Goal: Information Seeking & Learning: Learn about a topic

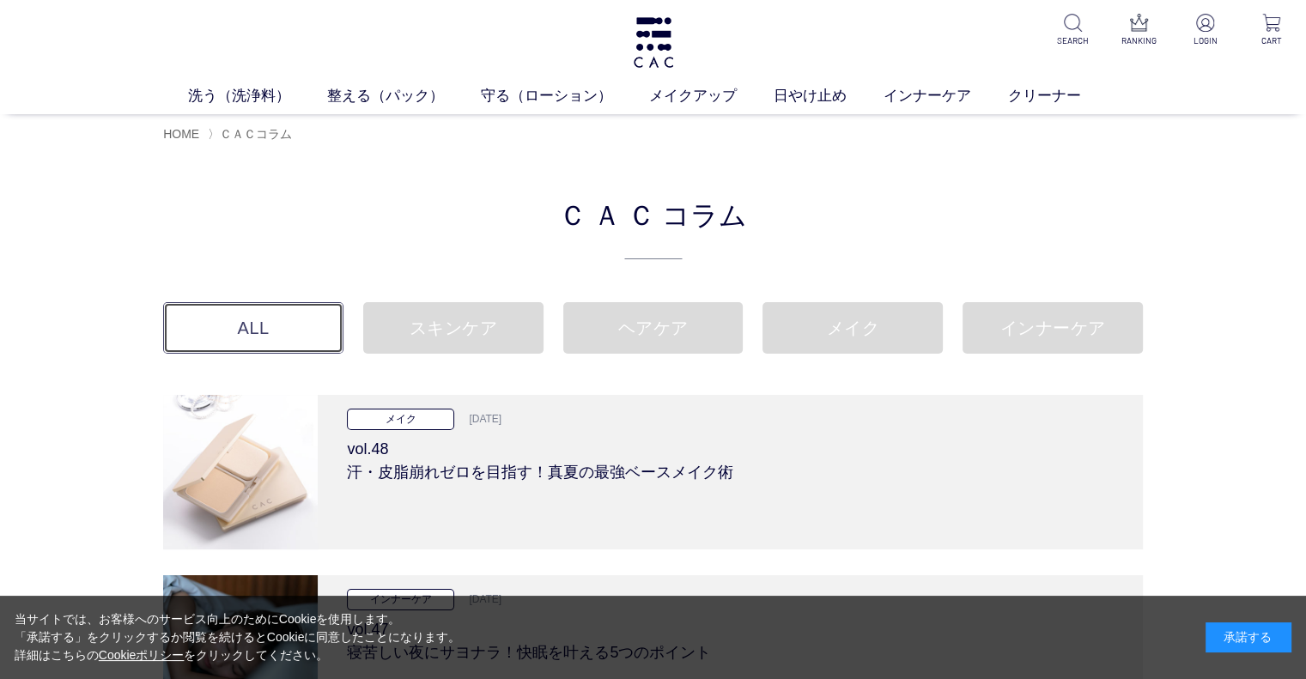
click at [300, 317] on link "ALL" at bounding box center [253, 328] width 180 height 52
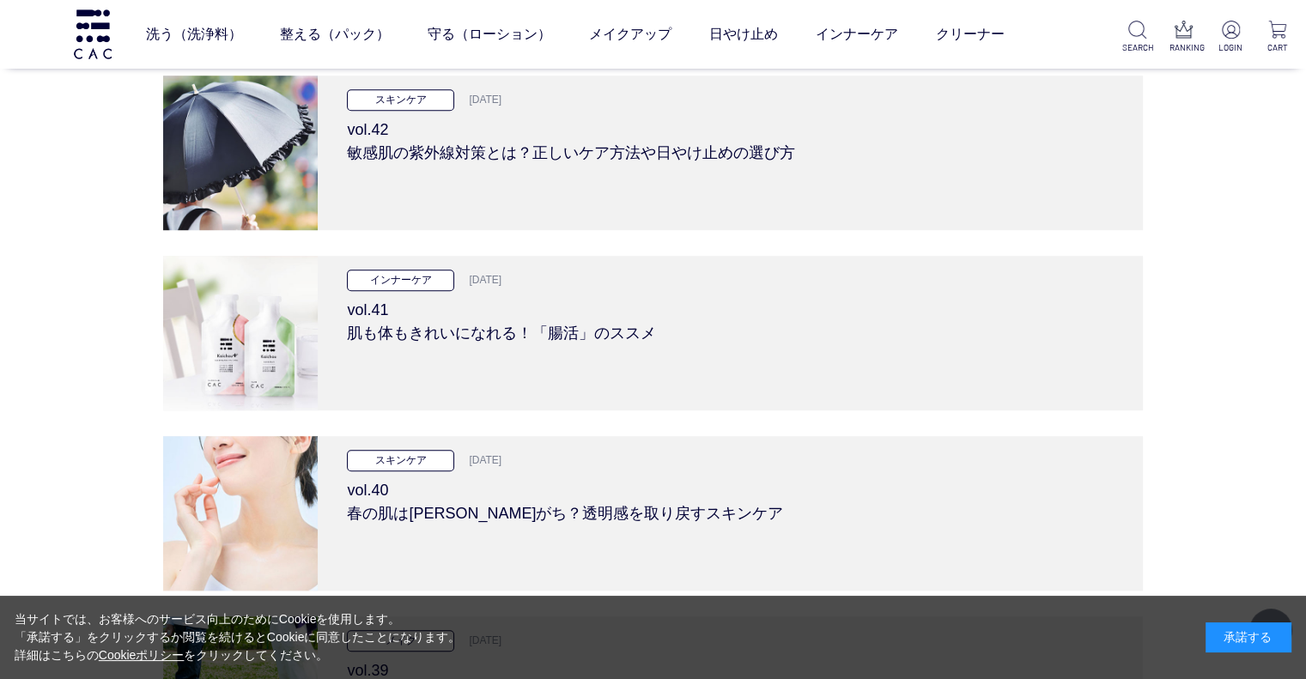
scroll to position [1288, 0]
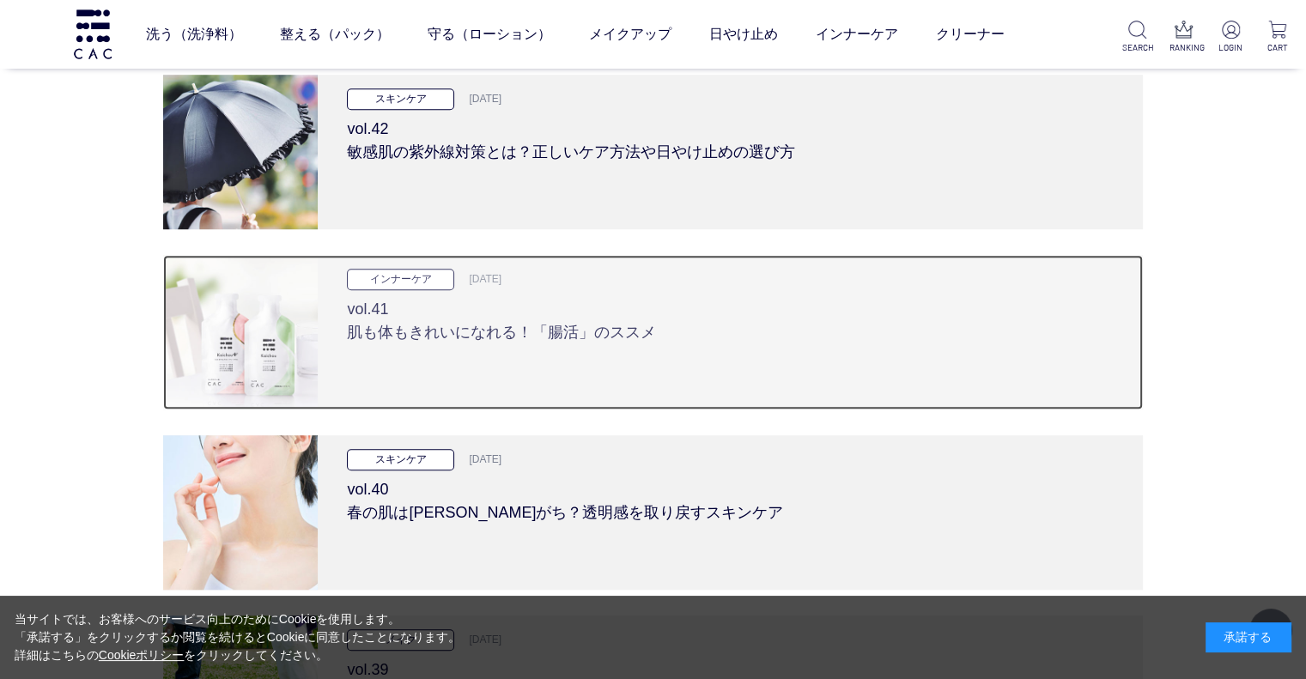
click at [414, 276] on p "インナーケア" at bounding box center [400, 279] width 107 height 21
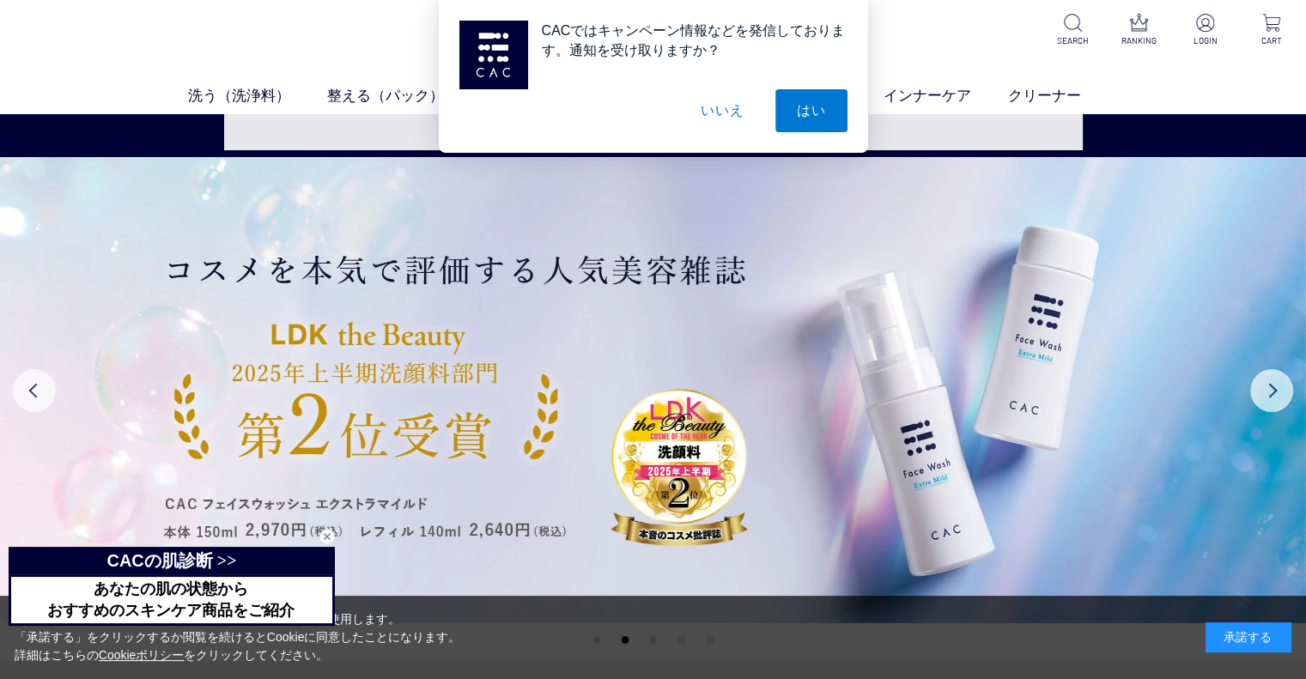
click at [726, 97] on button "いいえ" at bounding box center [722, 110] width 86 height 43
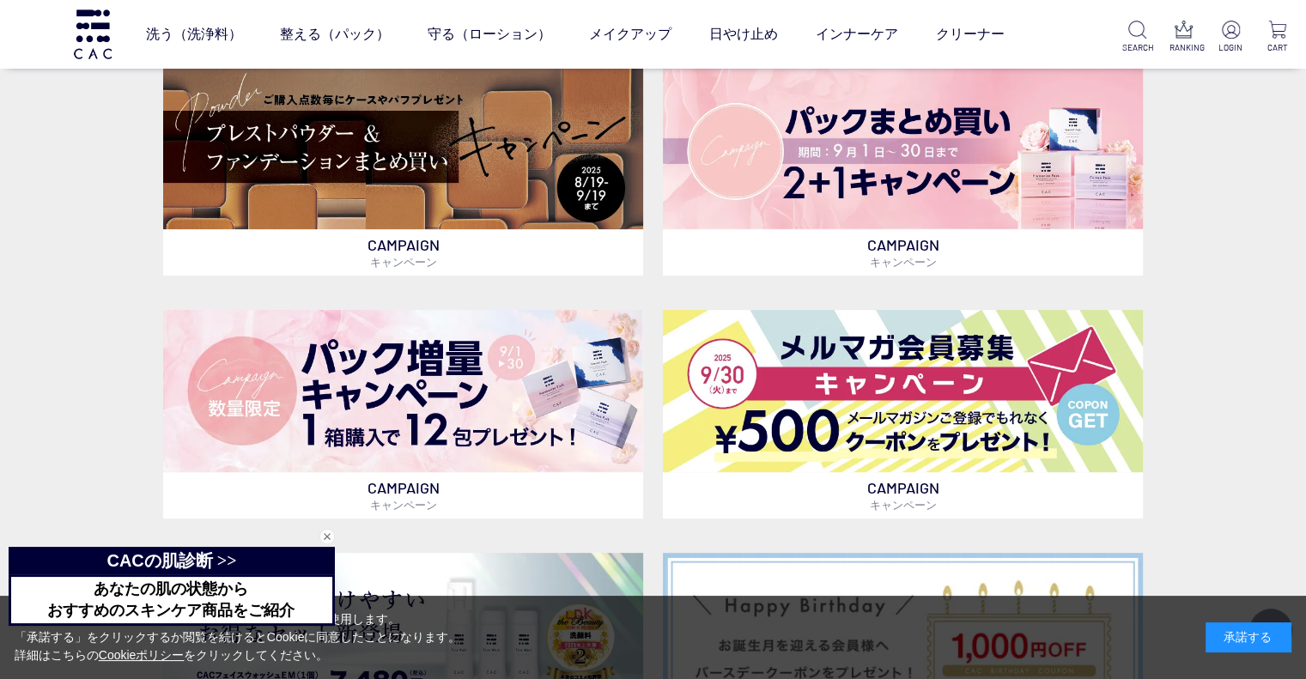
scroll to position [1116, 0]
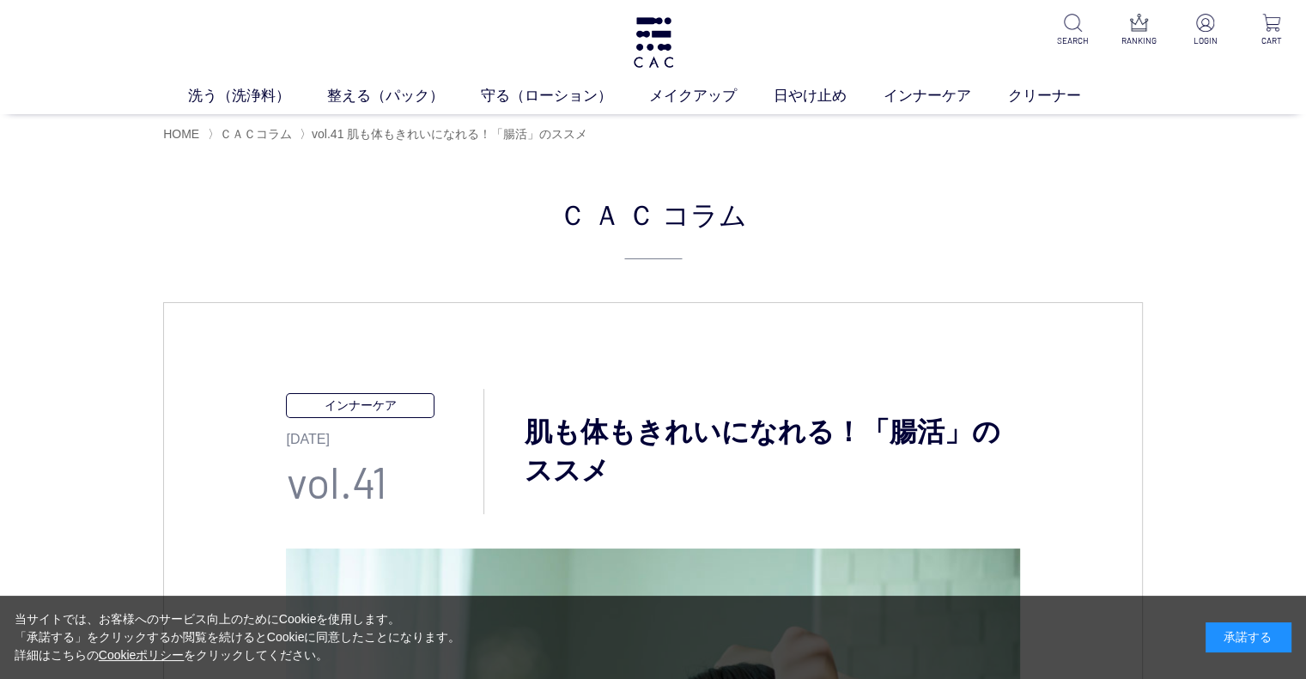
click at [378, 409] on p "インナーケア" at bounding box center [360, 405] width 148 height 25
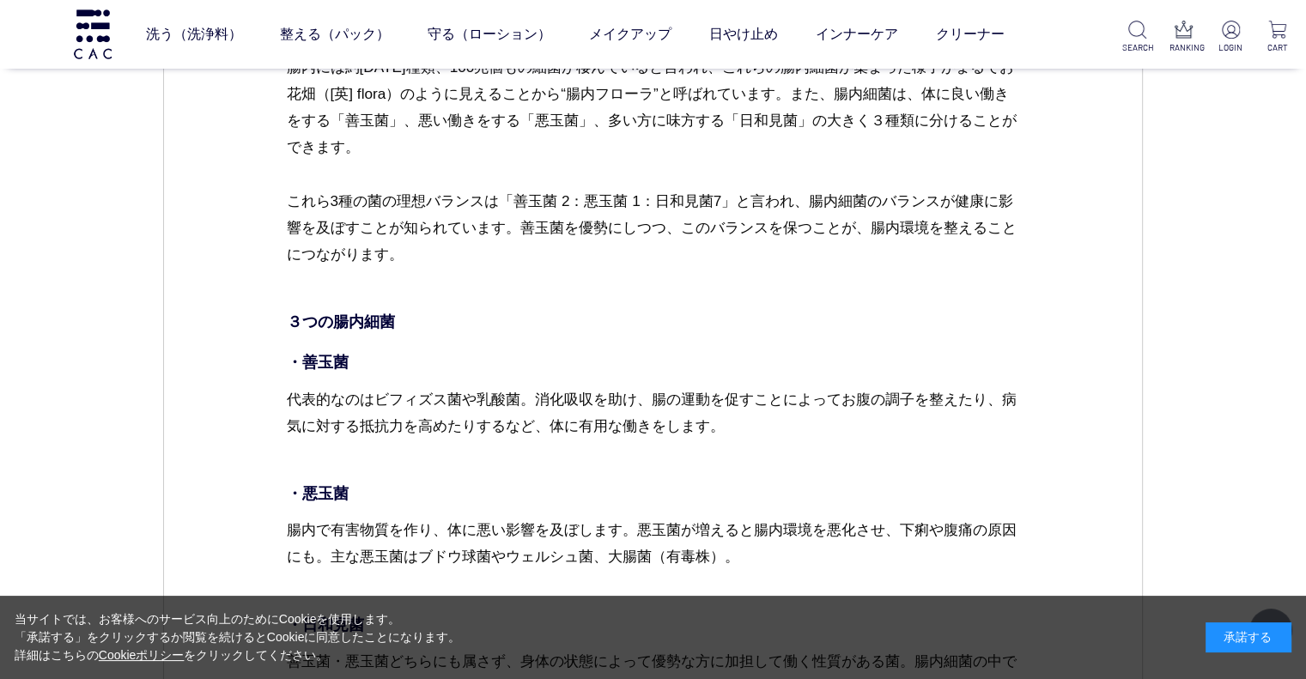
scroll to position [2404, 0]
